Goal: Task Accomplishment & Management: Use online tool/utility

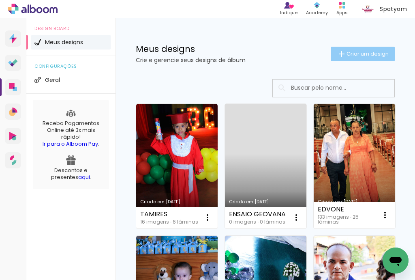
click at [348, 54] on span "Criar um design" at bounding box center [368, 53] width 42 height 5
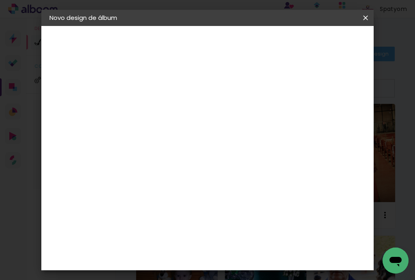
click at [182, 110] on input at bounding box center [182, 109] width 0 height 13
type input "Ensaio geovana"
type paper-input "Ensaio geovana"
click at [0, 0] on slot "Avançar" at bounding box center [0, 0] width 0 height 0
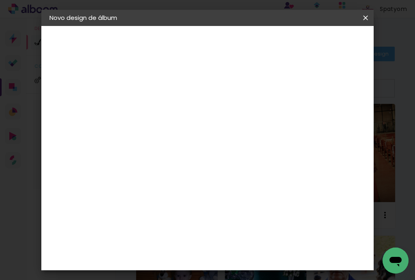
click at [0, 0] on slot "Avançar" at bounding box center [0, 0] width 0 height 0
click at [216, 265] on span "20 × 20" at bounding box center [218, 275] width 38 height 21
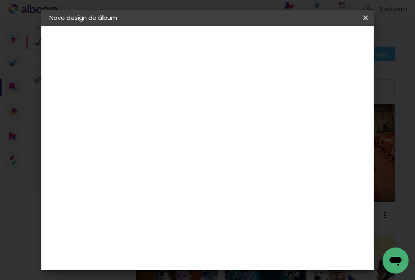
click at [237, 265] on span "20 × 20" at bounding box center [218, 275] width 38 height 21
click at [0, 0] on slot "Avançar" at bounding box center [0, 0] width 0 height 0
click at [0, 0] on span "Iniciar design" at bounding box center [0, 0] width 0 height 0
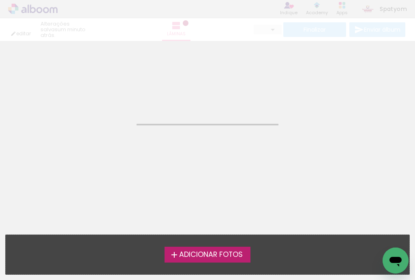
click at [171, 253] on iron-icon at bounding box center [175, 255] width 10 height 10
click at [0, 0] on input "file" at bounding box center [0, 0] width 0 height 0
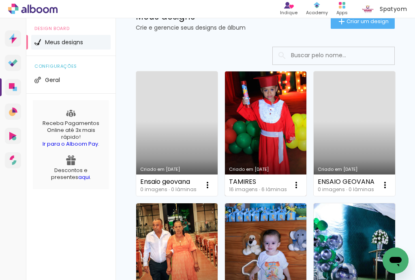
scroll to position [97, 0]
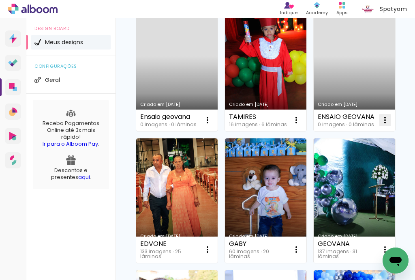
click at [380, 125] on iron-icon at bounding box center [385, 120] width 10 height 10
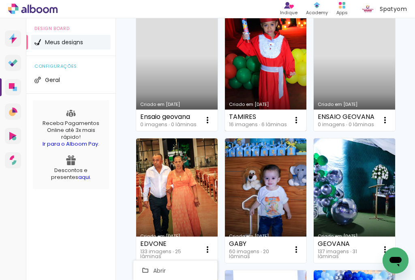
click at [275, 78] on link "Criado em [DATE]" at bounding box center [266, 68] width 82 height 125
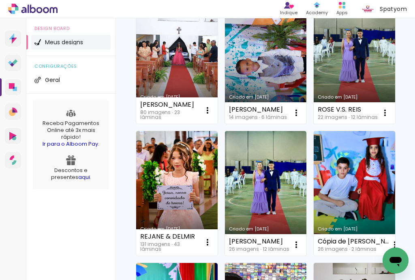
scroll to position [779, 0]
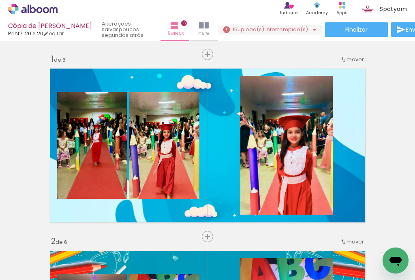
scroll to position [0, 574]
click at [147, 256] on div at bounding box center [143, 253] width 40 height 20
click at [229, 258] on div at bounding box center [234, 253] width 40 height 20
click at [286, 253] on div at bounding box center [280, 253] width 40 height 20
click at [363, 253] on div at bounding box center [370, 253] width 40 height 20
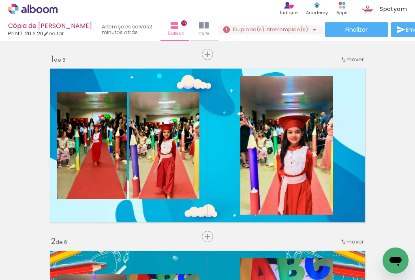
scroll to position [0, 820]
drag, startPoint x: 228, startPoint y: 279, endPoint x: 187, endPoint y: 262, distance: 44.2
click at [187, 262] on quentale-thumb at bounding box center [169, 252] width 45 height 47
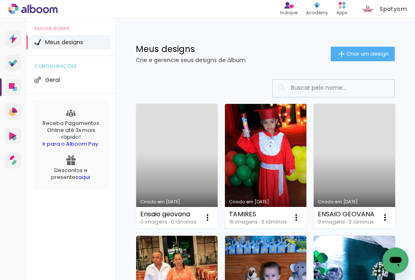
click at [274, 165] on link "Criado em [DATE]" at bounding box center [266, 166] width 82 height 125
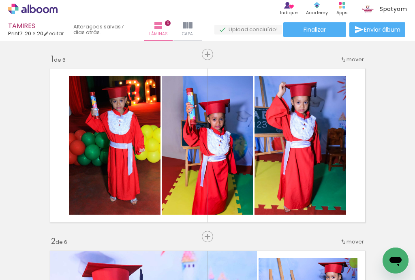
click at [19, 267] on span "Adicionar Fotos" at bounding box center [29, 268] width 24 height 9
click at [0, 0] on input "file" at bounding box center [0, 0] width 0 height 0
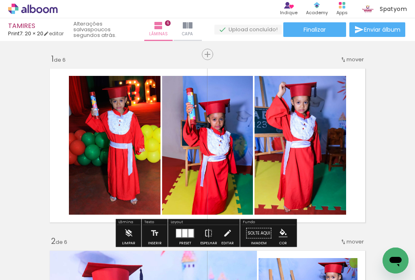
scroll to position [65, 0]
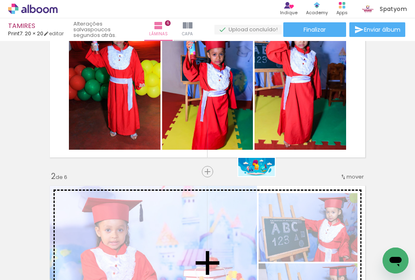
drag, startPoint x: 194, startPoint y: 256, endPoint x: 263, endPoint y: 182, distance: 100.4
click at [263, 182] on quentale-workspace at bounding box center [207, 140] width 415 height 280
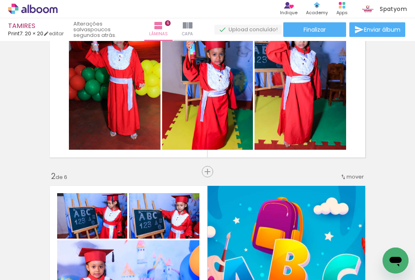
scroll to position [195, 0]
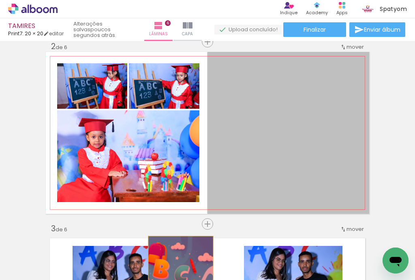
drag, startPoint x: 282, startPoint y: 116, endPoint x: 185, endPoint y: 268, distance: 179.7
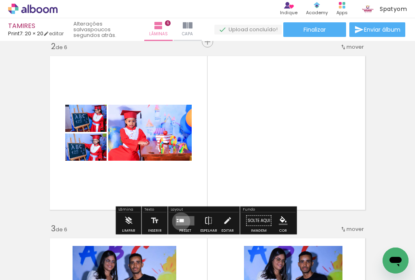
click at [180, 221] on div at bounding box center [182, 220] width 4 height 3
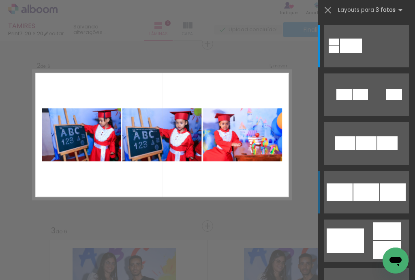
scroll to position [192, 0]
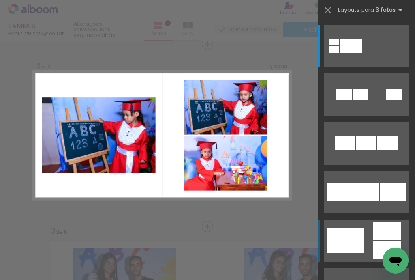
click at [383, 235] on div at bounding box center [388, 231] width 28 height 18
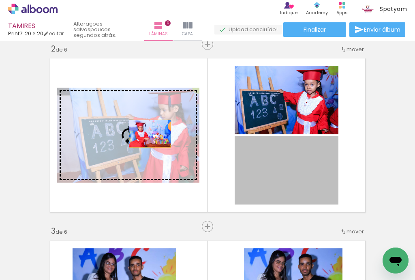
drag, startPoint x: 281, startPoint y: 175, endPoint x: 148, endPoint y: 133, distance: 139.4
click at [0, 0] on slot at bounding box center [0, 0] width 0 height 0
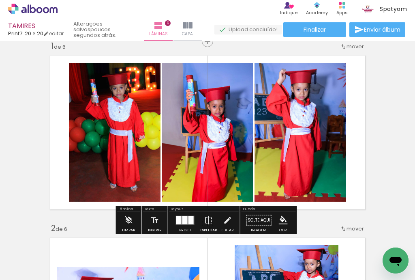
scroll to position [0, 0]
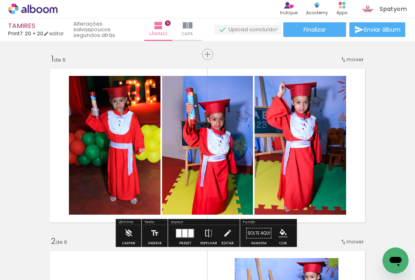
click at [183, 255] on div at bounding box center [182, 253] width 40 height 20
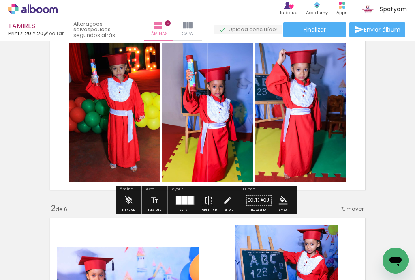
scroll to position [65, 0]
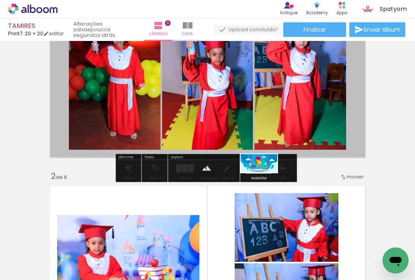
drag, startPoint x: 188, startPoint y: 254, endPoint x: 265, endPoint y: 178, distance: 108.1
click at [265, 178] on quentale-workspace at bounding box center [207, 140] width 415 height 280
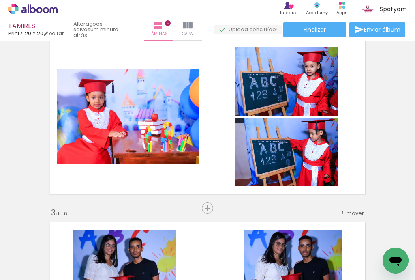
scroll to position [227, 0]
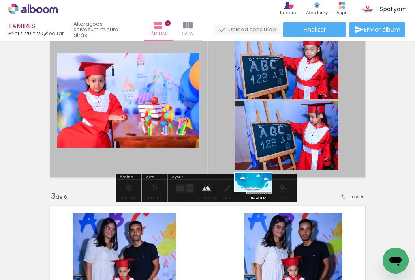
drag, startPoint x: 230, startPoint y: 262, endPoint x: 260, endPoint y: 197, distance: 71.0
click at [260, 197] on quentale-workspace at bounding box center [207, 140] width 415 height 280
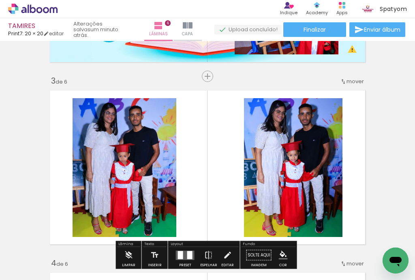
scroll to position [357, 0]
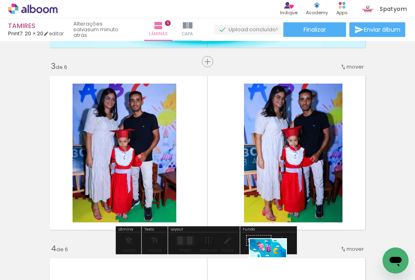
drag, startPoint x: 279, startPoint y: 255, endPoint x: 274, endPoint y: 263, distance: 9.3
click at [274, 263] on div at bounding box center [273, 253] width 40 height 20
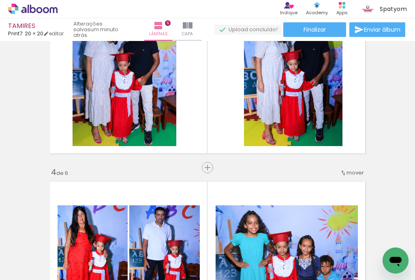
scroll to position [422, 0]
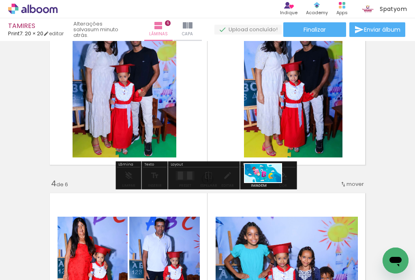
drag, startPoint x: 279, startPoint y: 254, endPoint x: 269, endPoint y: 188, distance: 66.4
click at [269, 188] on quentale-workspace at bounding box center [207, 140] width 415 height 280
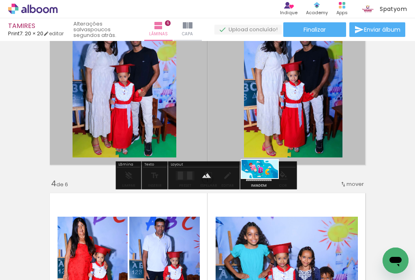
drag, startPoint x: 275, startPoint y: 255, endPoint x: 266, endPoint y: 184, distance: 71.1
click at [266, 184] on quentale-workspace at bounding box center [207, 140] width 415 height 280
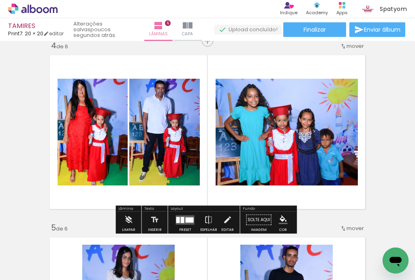
scroll to position [584, 0]
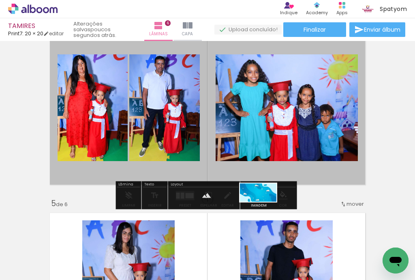
drag, startPoint x: 324, startPoint y: 258, endPoint x: 264, endPoint y: 208, distance: 78.0
click at [264, 208] on quentale-workspace at bounding box center [207, 140] width 415 height 280
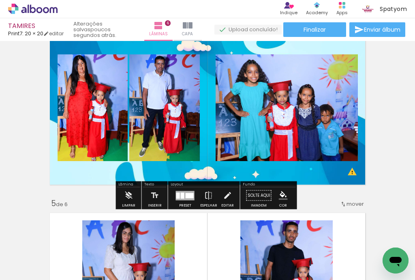
click at [216, 120] on quentale-photo at bounding box center [287, 107] width 142 height 107
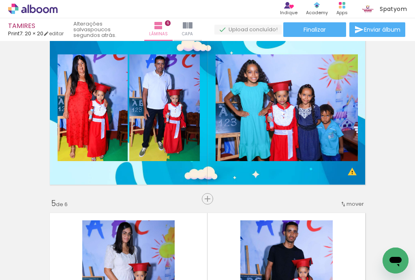
scroll to position [0, 749]
drag, startPoint x: 315, startPoint y: 277, endPoint x: 357, endPoint y: 272, distance: 42.9
click at [0, 0] on slot at bounding box center [0, 0] width 0 height 0
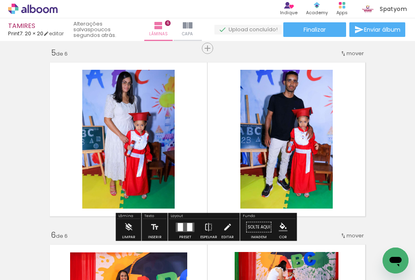
scroll to position [746, 0]
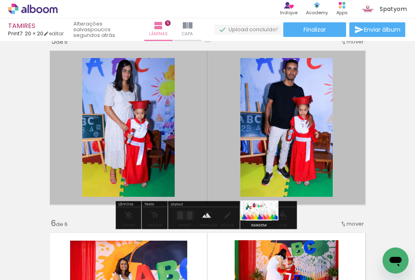
drag, startPoint x: 247, startPoint y: 257, endPoint x: 266, endPoint y: 226, distance: 36.6
click at [266, 226] on quentale-workspace at bounding box center [207, 140] width 415 height 280
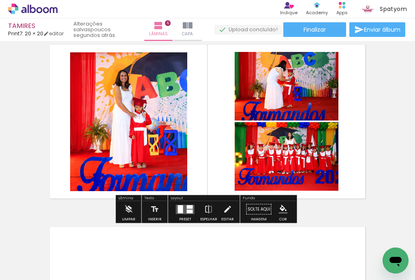
scroll to position [973, 0]
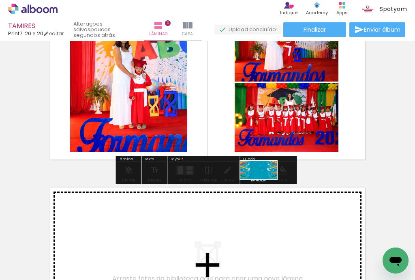
drag, startPoint x: 295, startPoint y: 257, endPoint x: 265, endPoint y: 185, distance: 77.6
click at [265, 185] on quentale-workspace at bounding box center [207, 140] width 415 height 280
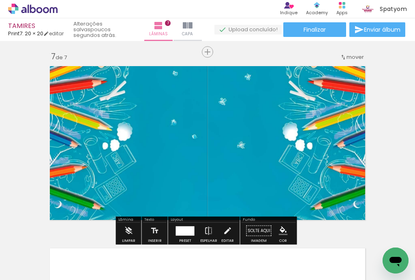
scroll to position [1103, 0]
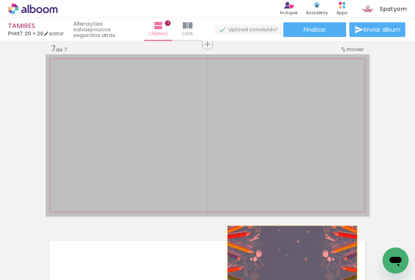
drag, startPoint x: 256, startPoint y: 109, endPoint x: 290, endPoint y: 258, distance: 153.0
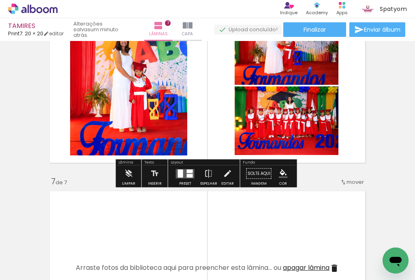
scroll to position [973, 0]
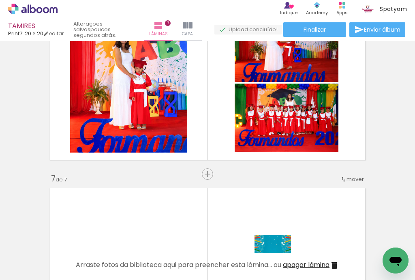
drag, startPoint x: 296, startPoint y: 253, endPoint x: 273, endPoint y: 262, distance: 25.0
click at [280, 261] on div at bounding box center [286, 253] width 40 height 20
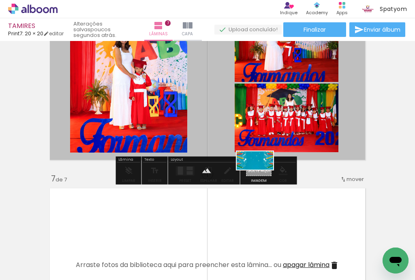
drag, startPoint x: 291, startPoint y: 257, endPoint x: 262, endPoint y: 175, distance: 87.4
click at [262, 176] on quentale-workspace at bounding box center [207, 140] width 415 height 280
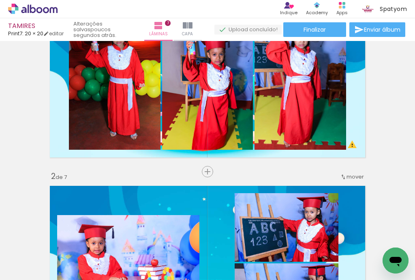
scroll to position [0, 0]
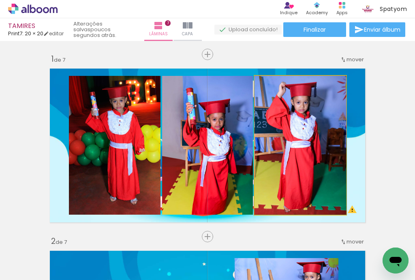
click at [328, 175] on quentale-photo at bounding box center [301, 145] width 92 height 139
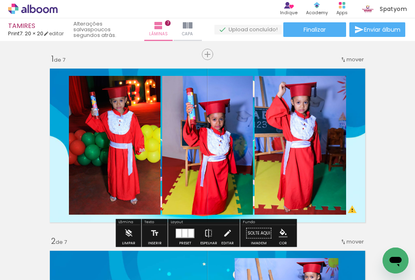
click at [335, 114] on paper-item at bounding box center [337, 115] width 15 height 6
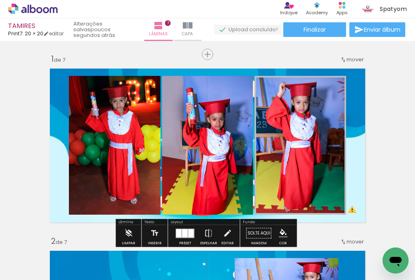
click at [334, 135] on iron-icon "color picker" at bounding box center [338, 136] width 10 height 8
click at [341, 65] on paper-item "#ffffff" at bounding box center [340, 66] width 8 height 8
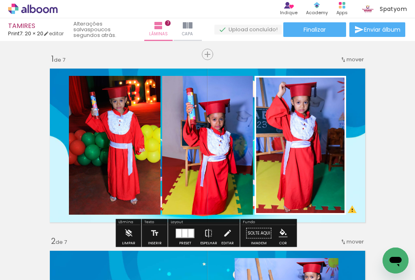
click at [243, 115] on paper-item at bounding box center [245, 115] width 15 height 6
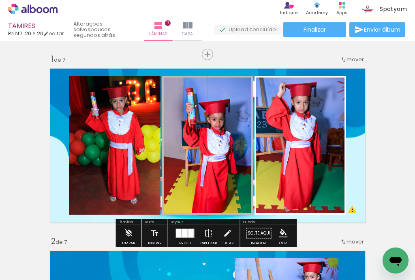
click at [243, 115] on paper-item at bounding box center [245, 115] width 15 height 6
click at [242, 135] on iron-icon "color picker" at bounding box center [246, 136] width 10 height 8
click at [248, 65] on paper-item "#ffffff" at bounding box center [247, 66] width 8 height 8
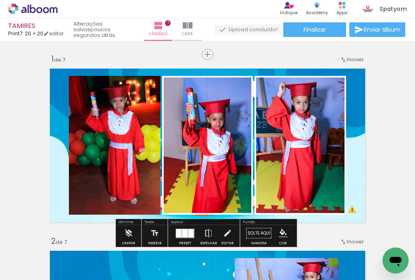
click at [150, 114] on paper-item at bounding box center [151, 115] width 15 height 6
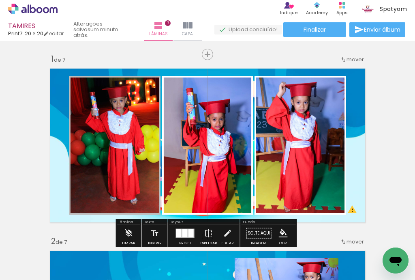
click at [148, 135] on iron-icon "color picker" at bounding box center [153, 136] width 10 height 8
click at [154, 66] on paper-item "#ffffff" at bounding box center [154, 66] width 8 height 8
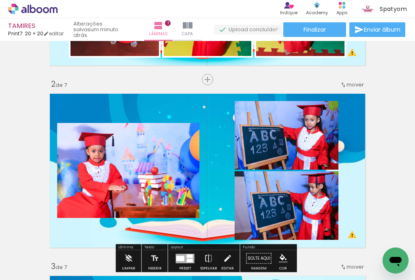
scroll to position [195, 0]
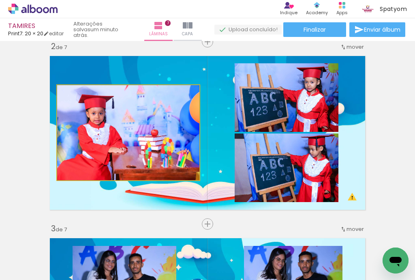
drag, startPoint x: 176, startPoint y: 133, endPoint x: 162, endPoint y: 121, distance: 18.2
click at [162, 121] on quentale-photo at bounding box center [128, 132] width 142 height 95
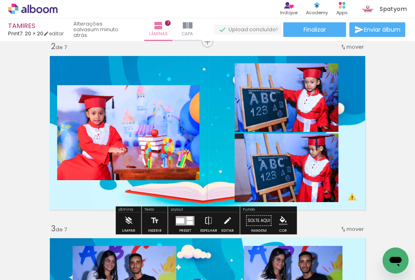
click at [140, 122] on paper-item at bounding box center [140, 124] width 15 height 6
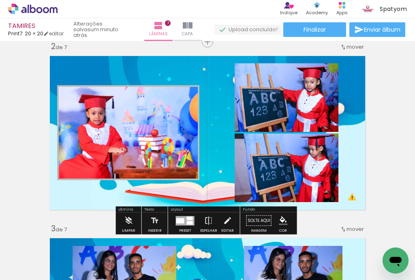
scroll to position [85, 0]
click at [139, 122] on paper-item at bounding box center [140, 124] width 15 height 6
click at [138, 144] on iron-icon "color picker" at bounding box center [141, 146] width 10 height 8
click at [144, 75] on paper-item "#ffffff" at bounding box center [145, 75] width 8 height 8
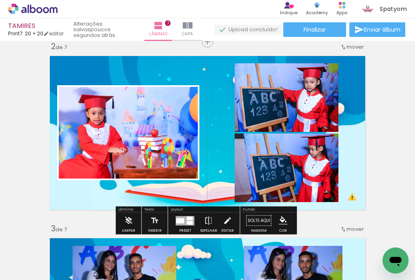
click at [297, 97] on quentale-photo at bounding box center [287, 97] width 104 height 69
click at [314, 101] on paper-item at bounding box center [317, 102] width 15 height 6
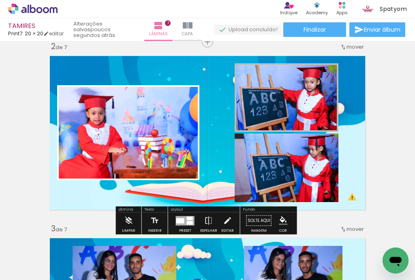
click at [315, 101] on paper-item at bounding box center [317, 102] width 15 height 6
click at [314, 122] on iron-icon "color picker" at bounding box center [319, 124] width 10 height 8
click at [321, 52] on paper-item "#ffffff" at bounding box center [320, 53] width 8 height 8
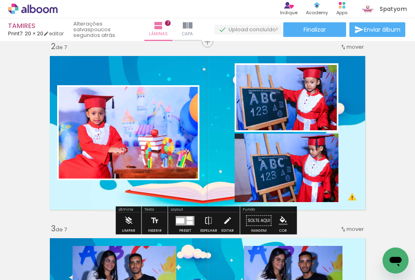
click at [314, 172] on paper-item at bounding box center [317, 173] width 15 height 6
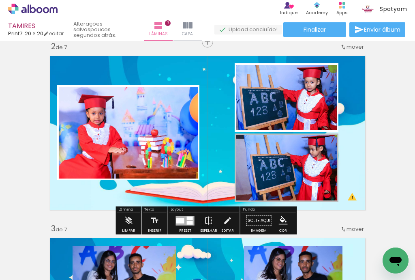
click at [315, 193] on iron-icon "color picker" at bounding box center [319, 194] width 10 height 8
click at [320, 124] on paper-item "#ffffff" at bounding box center [320, 124] width 8 height 8
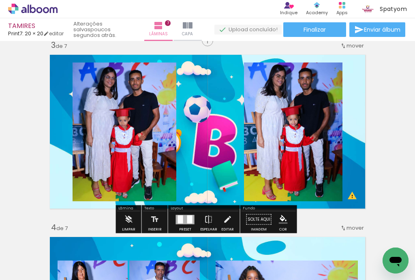
scroll to position [389, 0]
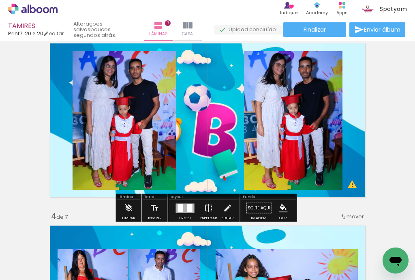
click at [153, 89] on paper-item at bounding box center [155, 90] width 15 height 6
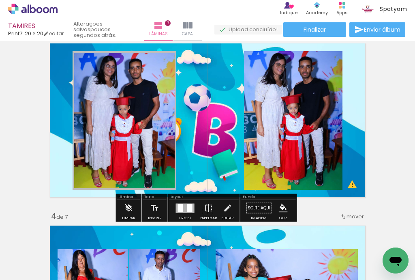
click at [152, 110] on iron-icon "color picker" at bounding box center [156, 111] width 10 height 8
click at [158, 42] on paper-item "#ffffff" at bounding box center [158, 41] width 8 height 8
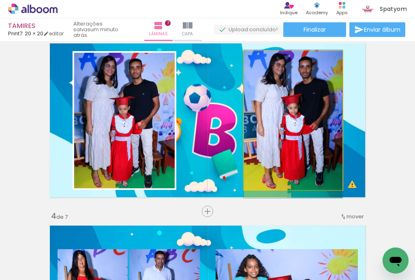
click at [295, 101] on quentale-photo at bounding box center [293, 120] width 99 height 139
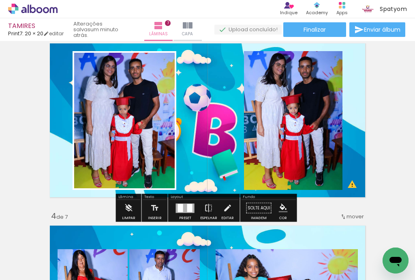
click at [324, 89] on paper-item at bounding box center [327, 90] width 15 height 6
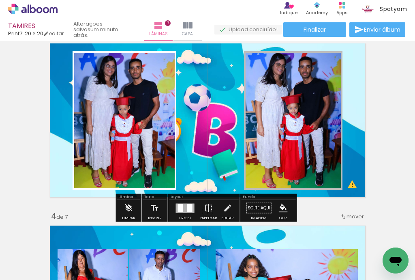
click at [324, 112] on iron-icon "color picker" at bounding box center [328, 111] width 10 height 8
click at [329, 42] on paper-item "#ffffff" at bounding box center [329, 41] width 8 height 8
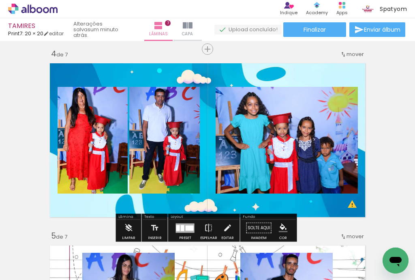
scroll to position [552, 0]
click at [80, 138] on paper-item at bounding box center [83, 138] width 15 height 6
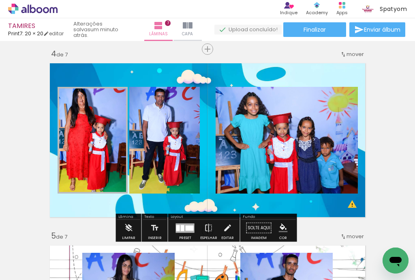
click at [82, 159] on iron-icon "color picker" at bounding box center [84, 160] width 10 height 8
click at [144, 89] on paper-item "#ffffff" at bounding box center [142, 90] width 8 height 8
click at [151, 137] on paper-item at bounding box center [155, 138] width 15 height 6
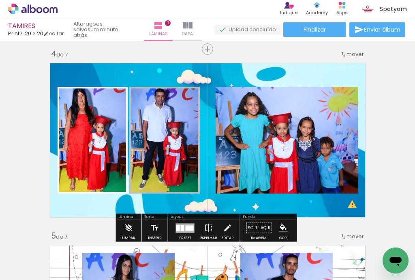
click at [153, 157] on iron-icon "color picker" at bounding box center [156, 160] width 10 height 8
click at [159, 87] on paper-item "#ffffff" at bounding box center [157, 90] width 8 height 8
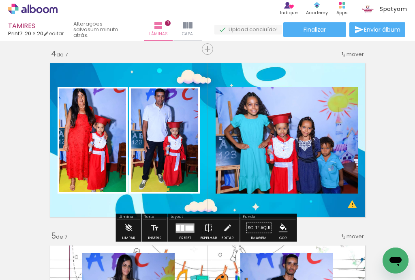
click at [296, 125] on paper-item at bounding box center [298, 126] width 15 height 6
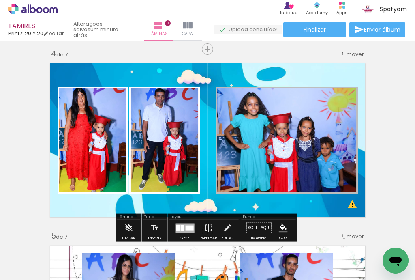
click at [297, 144] on iron-icon "color picker" at bounding box center [299, 147] width 10 height 8
click at [301, 75] on paper-item "#ffffff" at bounding box center [300, 77] width 8 height 8
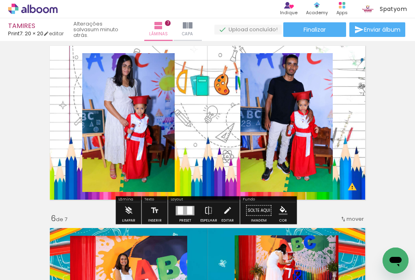
scroll to position [714, 0]
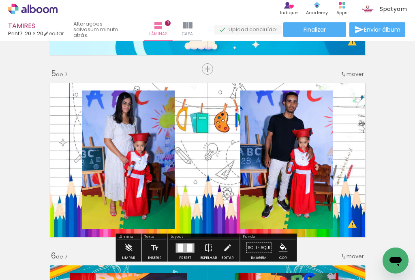
click at [162, 128] on paper-item at bounding box center [165, 130] width 15 height 6
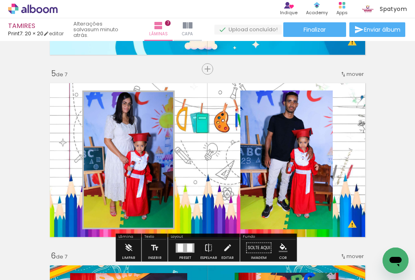
click at [162, 149] on iron-icon "color picker" at bounding box center [166, 151] width 10 height 8
click at [167, 79] on paper-item "#ffffff" at bounding box center [167, 81] width 8 height 8
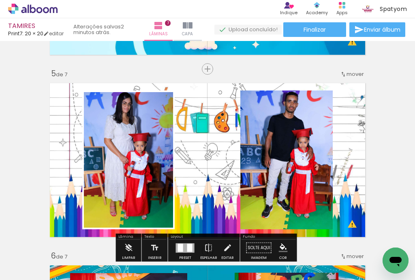
click at [320, 128] on paper-item at bounding box center [323, 130] width 15 height 6
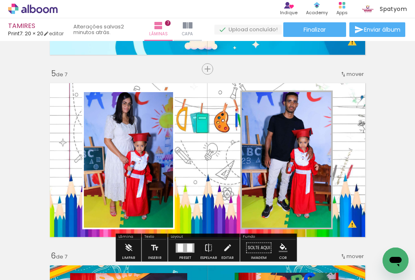
click at [319, 149] on iron-icon "color picker" at bounding box center [324, 151] width 10 height 8
click at [326, 81] on paper-item "#ffffff" at bounding box center [326, 81] width 8 height 8
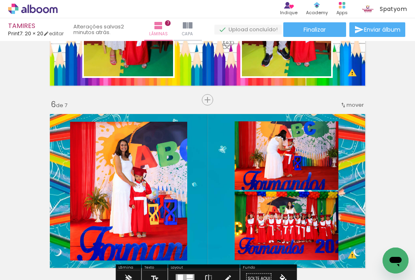
scroll to position [909, 0]
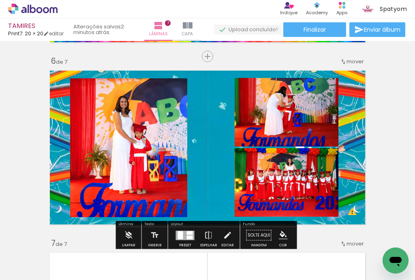
click at [153, 116] on paper-item at bounding box center [153, 117] width 15 height 6
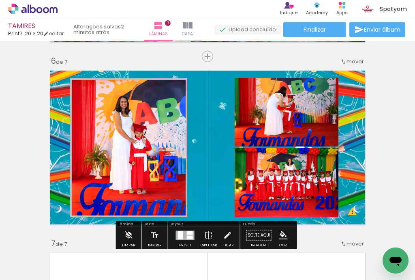
click at [154, 138] on iron-icon "color picker" at bounding box center [154, 139] width 10 height 8
click at [153, 67] on paper-item "#ffffff" at bounding box center [155, 68] width 8 height 8
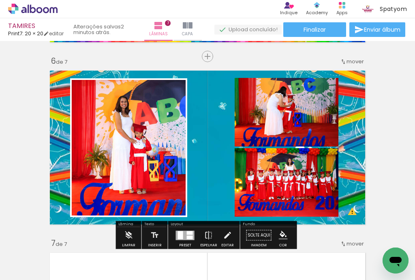
click at [290, 111] on quentale-photo at bounding box center [287, 112] width 104 height 69
click at [314, 116] on paper-item at bounding box center [317, 117] width 15 height 6
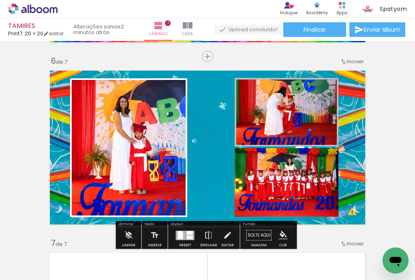
click at [314, 138] on iron-icon "color picker" at bounding box center [319, 138] width 10 height 8
click at [319, 68] on paper-item "#ffffff" at bounding box center [320, 68] width 8 height 8
click at [318, 187] on paper-item at bounding box center [317, 187] width 15 height 6
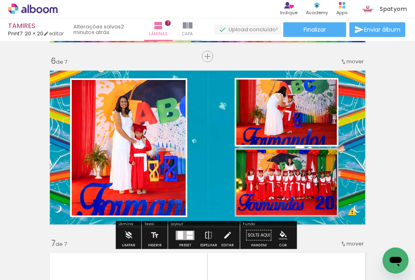
click at [314, 206] on iron-icon "color picker" at bounding box center [319, 208] width 10 height 8
click at [317, 136] on paper-item "#ffffff" at bounding box center [320, 138] width 8 height 8
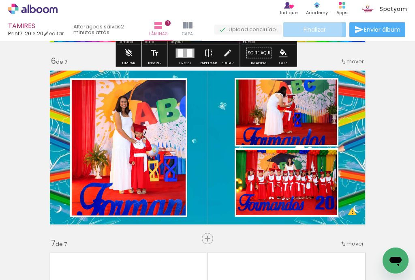
click at [308, 29] on span "Finalizar" at bounding box center [315, 30] width 22 height 6
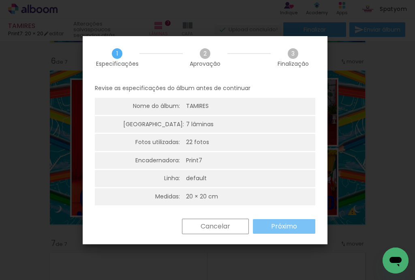
click at [0, 0] on slot "Próximo" at bounding box center [0, 0] width 0 height 0
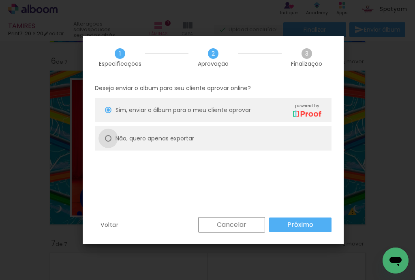
click at [108, 136] on div at bounding box center [108, 138] width 6 height 6
type paper-radio-button "on"
click at [0, 0] on slot "Próximo" at bounding box center [0, 0] width 0 height 0
type input "Alta, 300 DPI"
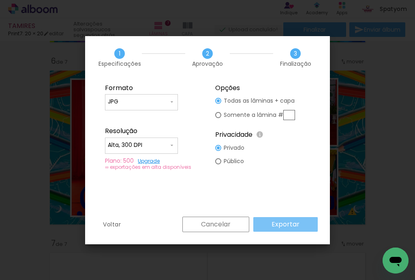
click at [0, 0] on slot "Exportar" at bounding box center [0, 0] width 0 height 0
